Goal: Task Accomplishment & Management: Use online tool/utility

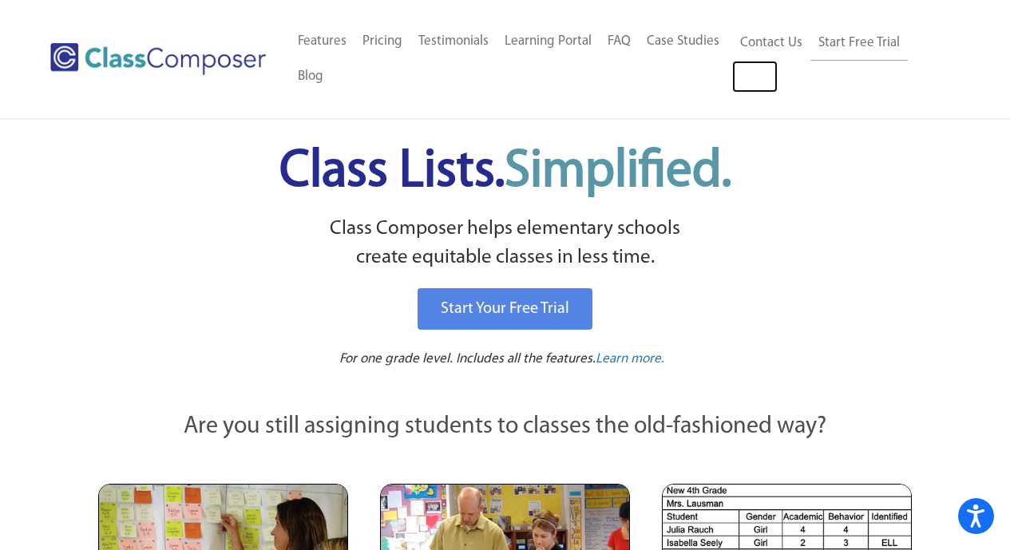
click at [750, 83] on link "Log In" at bounding box center [754, 77] width 45 height 32
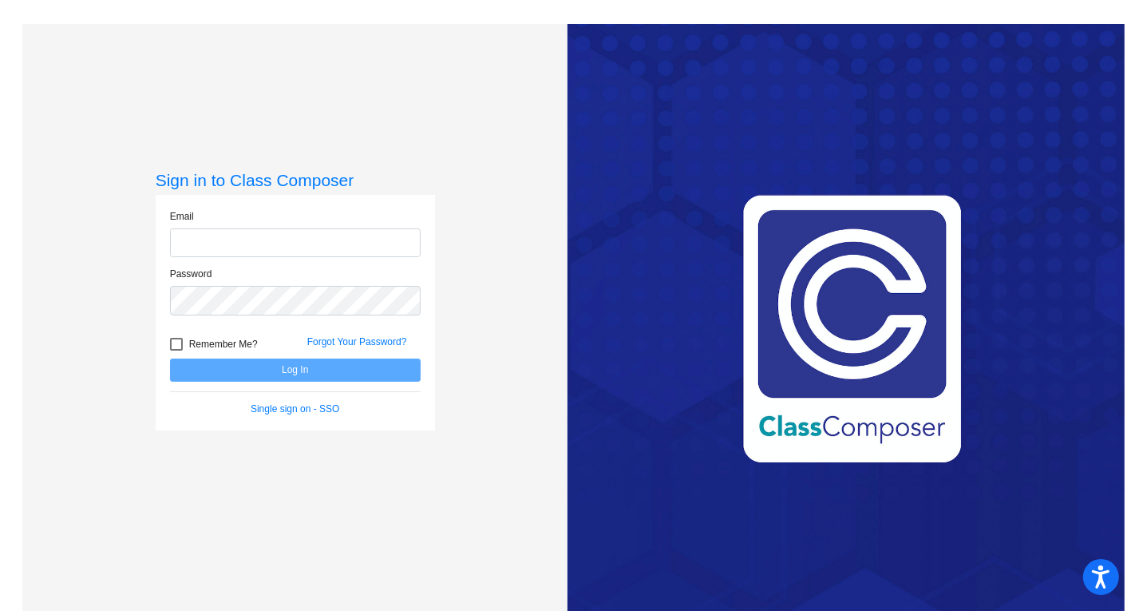
type input "[EMAIL_ADDRESS][DOMAIN_NAME]"
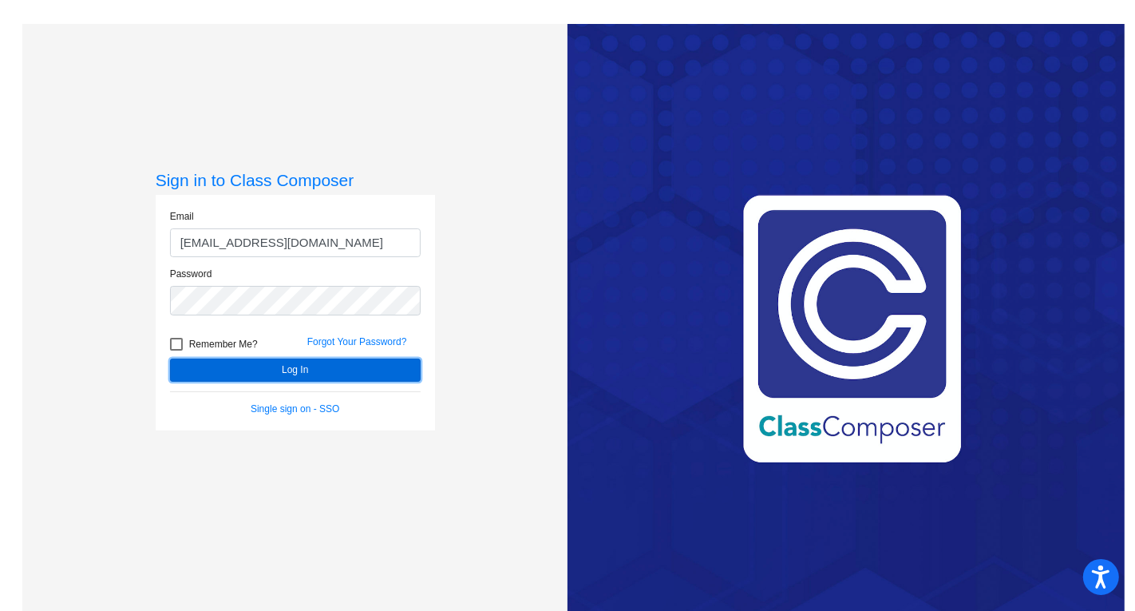
click at [291, 373] on button "Log In" at bounding box center [295, 369] width 251 height 23
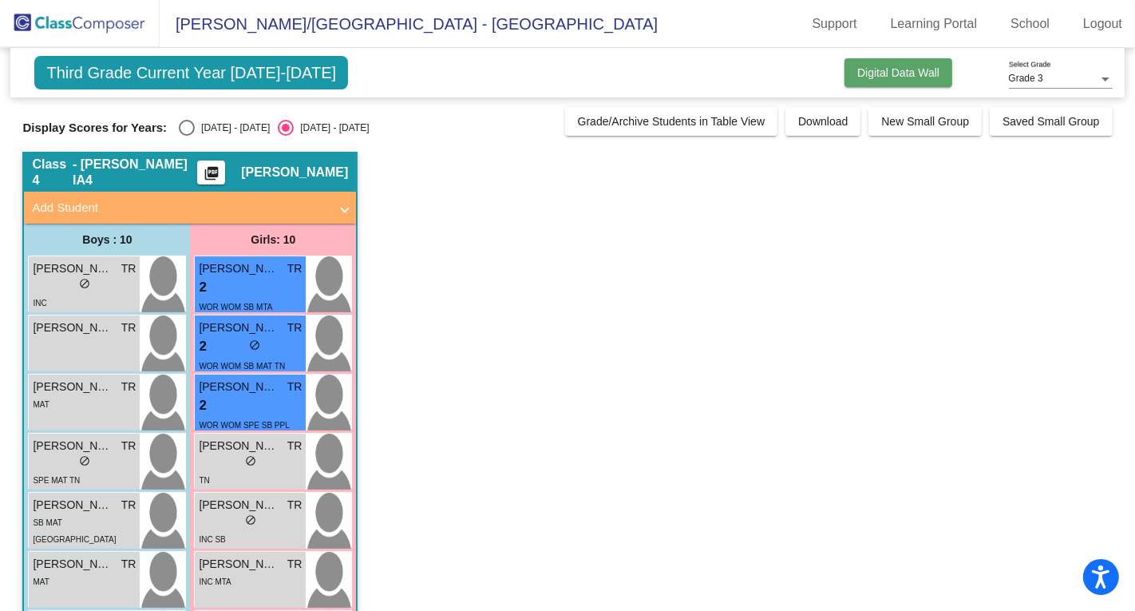
click at [876, 77] on span "Digital Data Wall" at bounding box center [898, 72] width 82 height 13
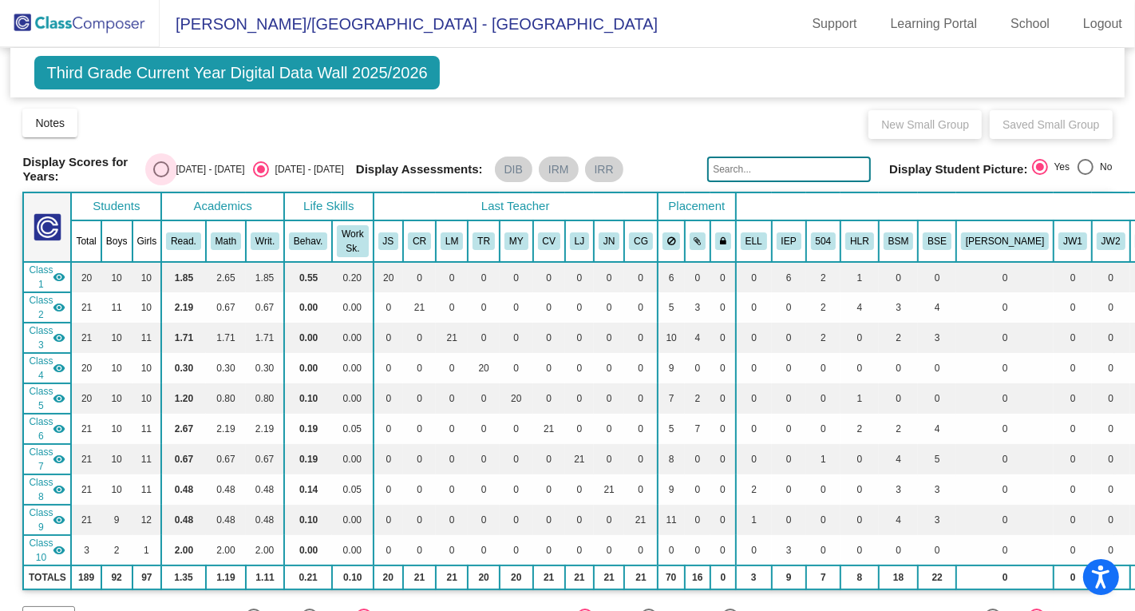
click at [169, 168] on div "Select an option" at bounding box center [161, 169] width 16 height 16
click at [161, 177] on input "[DATE] - [DATE]" at bounding box center [160, 177] width 1 height 1
radio input "true"
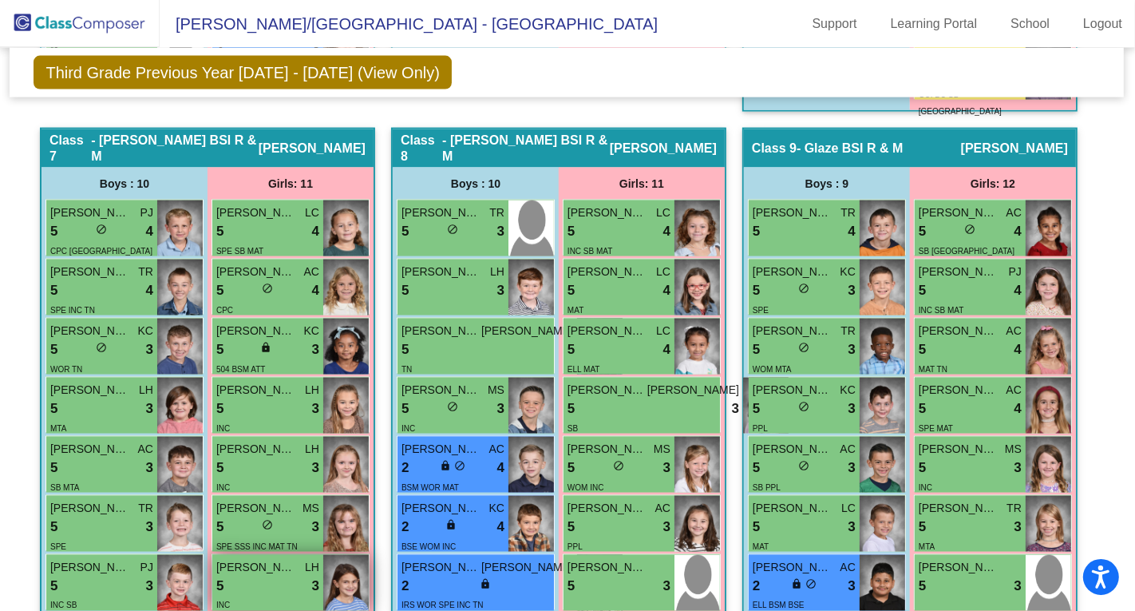
scroll to position [1998, 0]
